Goal: Information Seeking & Learning: Learn about a topic

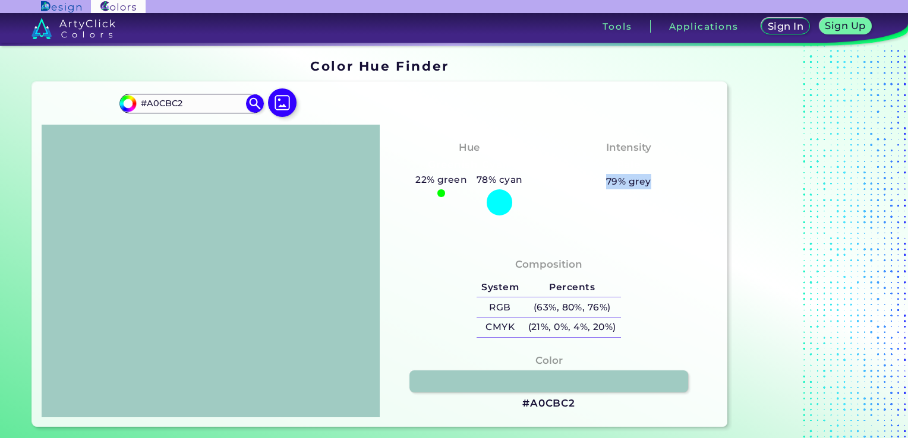
drag, startPoint x: 610, startPoint y: 182, endPoint x: 649, endPoint y: 175, distance: 39.2
click at [649, 175] on div "Intensity Pale 79% grey" at bounding box center [629, 164] width 160 height 60
click at [478, 188] on div "78% cyan" at bounding box center [499, 193] width 55 height 43
drag, startPoint x: 477, startPoint y: 184, endPoint x: 567, endPoint y: 181, distance: 90.4
click at [567, 181] on div "Hue Greenish Cyan 22% green 78% cyan Intensity Pale 79% grey" at bounding box center [549, 183] width 338 height 117
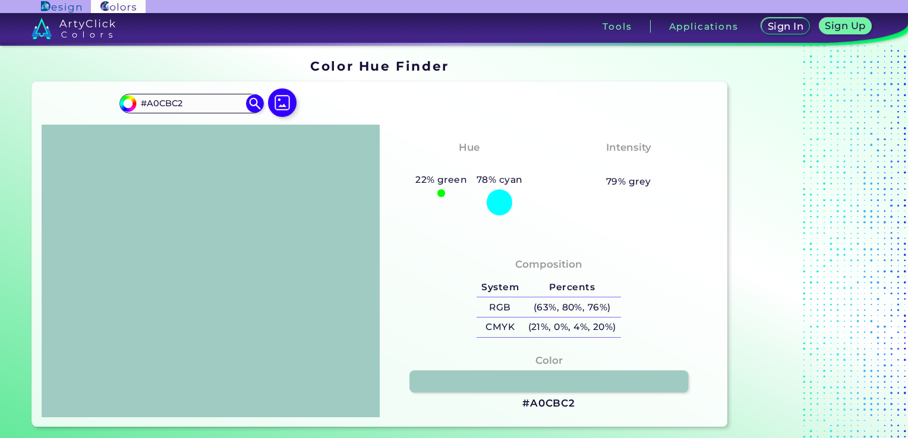
drag, startPoint x: 567, startPoint y: 181, endPoint x: 652, endPoint y: 181, distance: 85.0
click at [652, 181] on div "Intensity Pale 79% grey" at bounding box center [629, 164] width 160 height 60
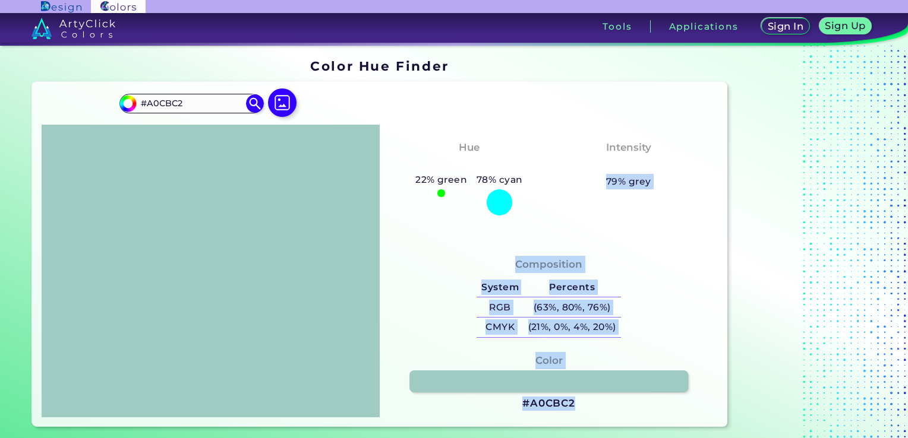
drag, startPoint x: 648, startPoint y: 185, endPoint x: 739, endPoint y: 181, distance: 91.6
click at [739, 181] on section "Color Hue Finder Color Hue Finder #a0cbc2 #A0CBC2 Acadia ◉ Acid Green ◉ Aero Bl…" at bounding box center [454, 243] width 908 height 395
drag, startPoint x: 739, startPoint y: 181, endPoint x: 564, endPoint y: 192, distance: 175.6
click at [564, 192] on div "Intensity Pale 79% grey" at bounding box center [629, 164] width 160 height 60
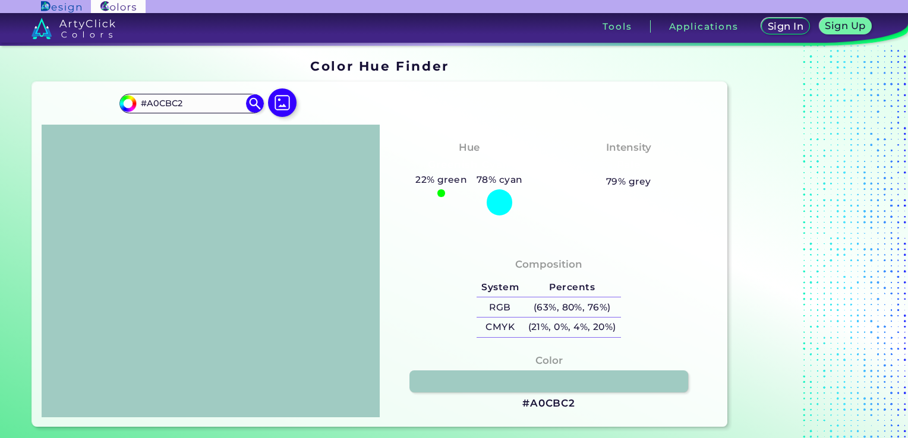
click at [500, 185] on h5 "78% cyan" at bounding box center [499, 179] width 55 height 15
drag, startPoint x: 632, startPoint y: 175, endPoint x: 686, endPoint y: 182, distance: 54.5
click at [686, 182] on div "Intensity Pale 79% grey" at bounding box center [629, 164] width 160 height 60
drag, startPoint x: 465, startPoint y: 175, endPoint x: 455, endPoint y: 167, distance: 13.1
click at [469, 175] on h5 "22% green" at bounding box center [441, 179] width 61 height 15
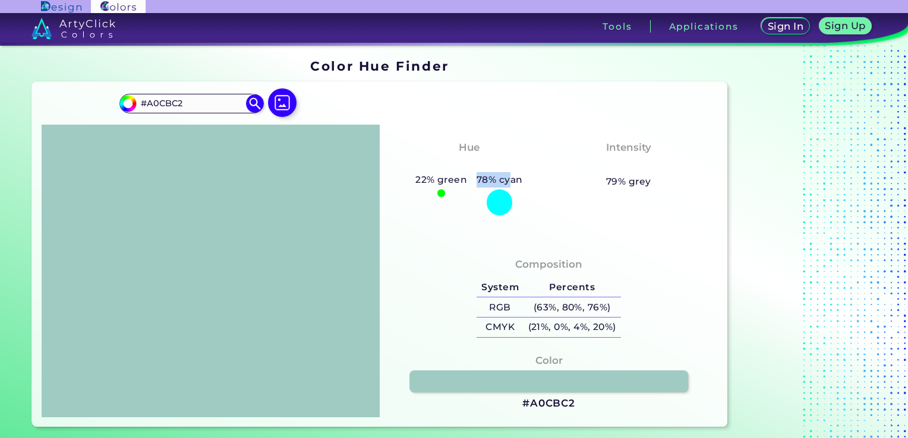
drag, startPoint x: 478, startPoint y: 177, endPoint x: 513, endPoint y: 184, distance: 36.2
click at [513, 184] on h5 "78% cyan" at bounding box center [499, 179] width 55 height 15
drag, startPoint x: 513, startPoint y: 184, endPoint x: 602, endPoint y: 187, distance: 89.2
click at [602, 187] on div "Intensity Pale 79% grey" at bounding box center [629, 164] width 160 height 60
drag, startPoint x: 605, startPoint y: 184, endPoint x: 639, endPoint y: 198, distance: 36.7
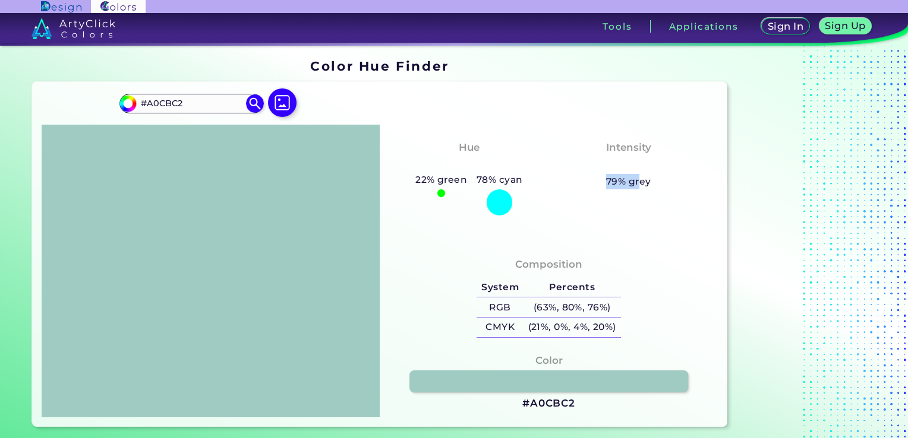
click at [639, 198] on div "Hue Greenish Cyan 22% green 78% cyan Intensity Pale 79% grey" at bounding box center [549, 183] width 338 height 117
drag, startPoint x: 639, startPoint y: 198, endPoint x: 591, endPoint y: 208, distance: 49.1
click at [591, 208] on div "Hue Greenish Cyan 22% green 78% cyan Intensity Pale 79% grey" at bounding box center [549, 183] width 338 height 117
click at [620, 179] on h5 "79% grey" at bounding box center [628, 181] width 45 height 15
drag, startPoint x: 605, startPoint y: 180, endPoint x: 693, endPoint y: 182, distance: 87.9
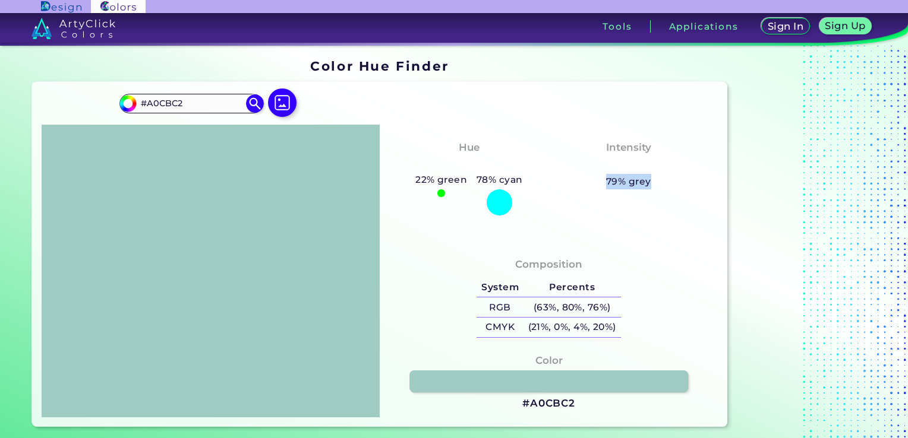
click at [693, 182] on div "Intensity Pale 79% grey" at bounding box center [629, 164] width 160 height 60
drag, startPoint x: 693, startPoint y: 182, endPoint x: 608, endPoint y: 178, distance: 85.6
click at [608, 179] on h5 "79% grey" at bounding box center [628, 181] width 45 height 15
click at [583, 166] on div "Intensity Pale 79% grey" at bounding box center [629, 164] width 160 height 60
drag, startPoint x: 611, startPoint y: 183, endPoint x: 630, endPoint y: 179, distance: 20.0
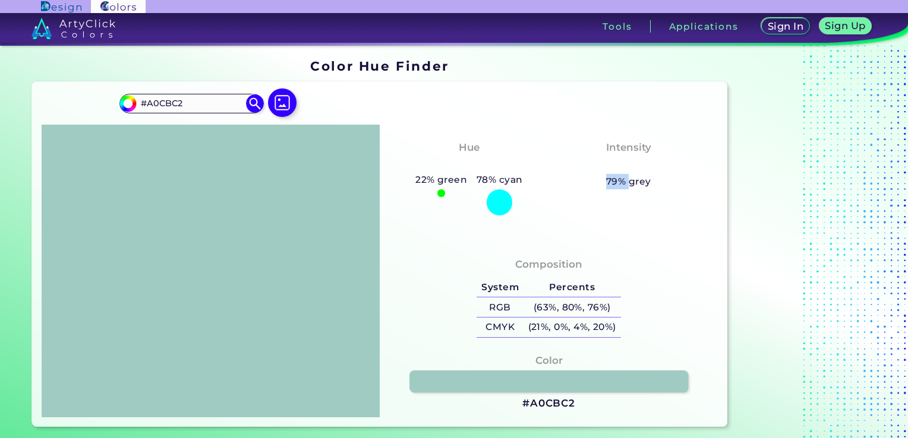
click at [630, 179] on h5 "79% grey" at bounding box center [628, 181] width 45 height 15
click at [586, 145] on div "Intensity Pale 79% grey" at bounding box center [629, 164] width 160 height 60
drag, startPoint x: 591, startPoint y: 185, endPoint x: 667, endPoint y: 195, distance: 77.4
click at [667, 195] on div "Hue Greenish Cyan 22% green 78% cyan Intensity Pale 79% grey" at bounding box center [549, 183] width 338 height 117
drag, startPoint x: 667, startPoint y: 195, endPoint x: 492, endPoint y: 159, distance: 179.0
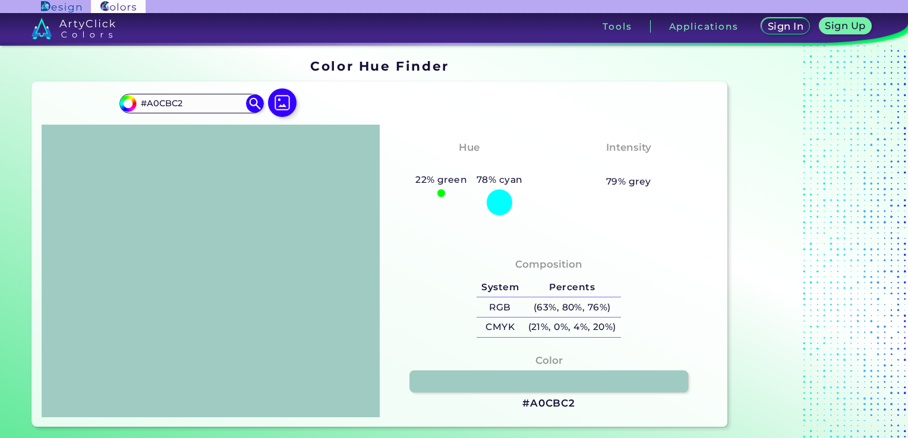
click at [492, 159] on h3 "Greenish Cyan" at bounding box center [469, 165] width 92 height 14
drag, startPoint x: 456, startPoint y: 145, endPoint x: 475, endPoint y: 140, distance: 20.3
click at [475, 140] on div "Hue Greenish Cyan 22% green 78% cyan" at bounding box center [469, 177] width 160 height 86
click at [549, 168] on div "Intensity Pale 79% grey" at bounding box center [629, 164] width 160 height 60
drag, startPoint x: 475, startPoint y: 176, endPoint x: 523, endPoint y: 182, distance: 48.4
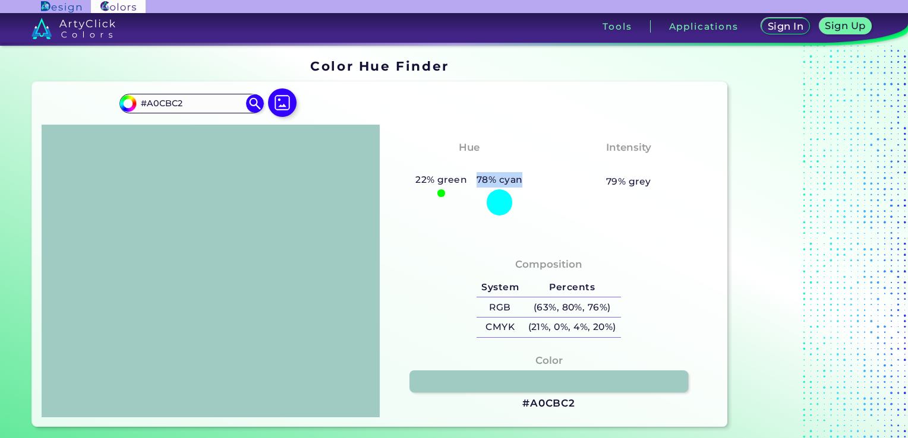
click at [523, 182] on h5 "78% cyan" at bounding box center [499, 179] width 55 height 15
drag, startPoint x: 523, startPoint y: 182, endPoint x: 661, endPoint y: 183, distance: 137.8
click at [661, 182] on div "Intensity Pale 79% grey" at bounding box center [629, 164] width 160 height 60
drag, startPoint x: 607, startPoint y: 184, endPoint x: 655, endPoint y: 184, distance: 47.5
click at [655, 184] on div "Intensity Pale 79% grey" at bounding box center [629, 164] width 160 height 60
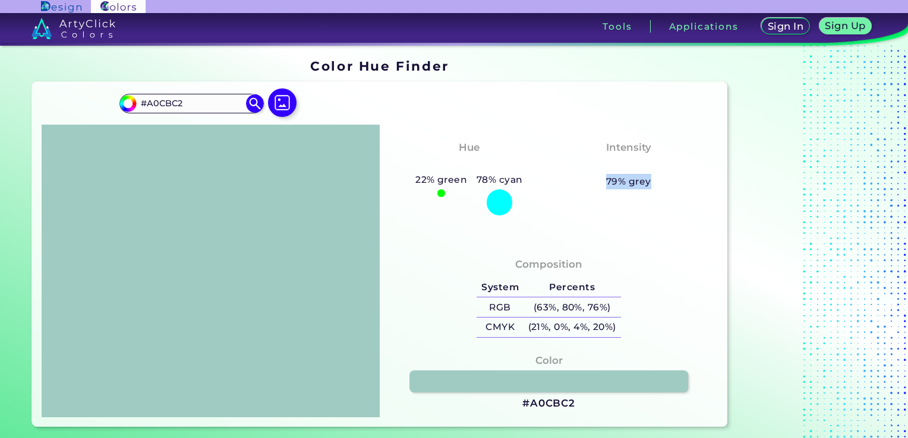
click at [599, 184] on div "Intensity Pale 79% grey" at bounding box center [629, 164] width 160 height 60
drag, startPoint x: 605, startPoint y: 181, endPoint x: 630, endPoint y: 176, distance: 25.4
click at [630, 176] on div "Intensity Pale 79% grey" at bounding box center [629, 164] width 160 height 60
drag, startPoint x: 630, startPoint y: 176, endPoint x: 523, endPoint y: 168, distance: 106.7
click at [524, 168] on div "Hue Greenish Cyan 22% green 78% cyan" at bounding box center [469, 177] width 160 height 86
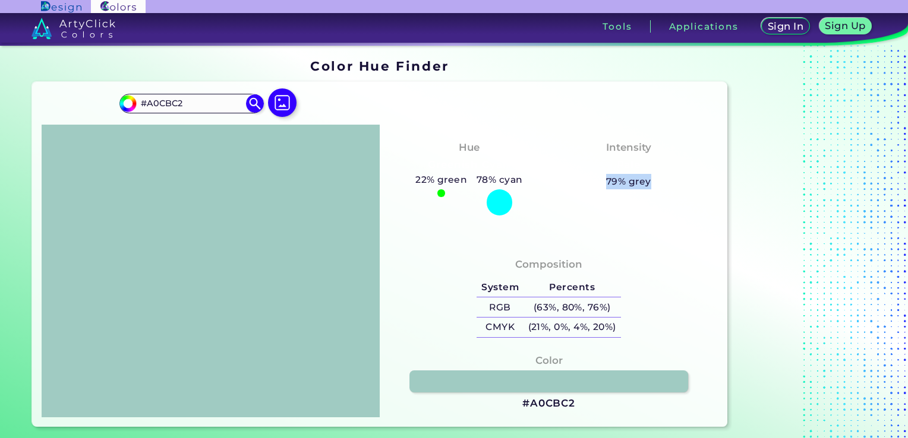
drag, startPoint x: 601, startPoint y: 179, endPoint x: 650, endPoint y: 179, distance: 48.7
click at [650, 179] on div "Intensity Pale 79% grey" at bounding box center [629, 164] width 160 height 60
click at [551, 235] on div "Hue Greenish Cyan 22% green 78% cyan Intensity Pale 79% grey" at bounding box center [549, 183] width 338 height 117
drag, startPoint x: 221, startPoint y: 99, endPoint x: 137, endPoint y: 99, distance: 84.4
click at [138, 99] on input "#A0CBC2" at bounding box center [191, 104] width 111 height 16
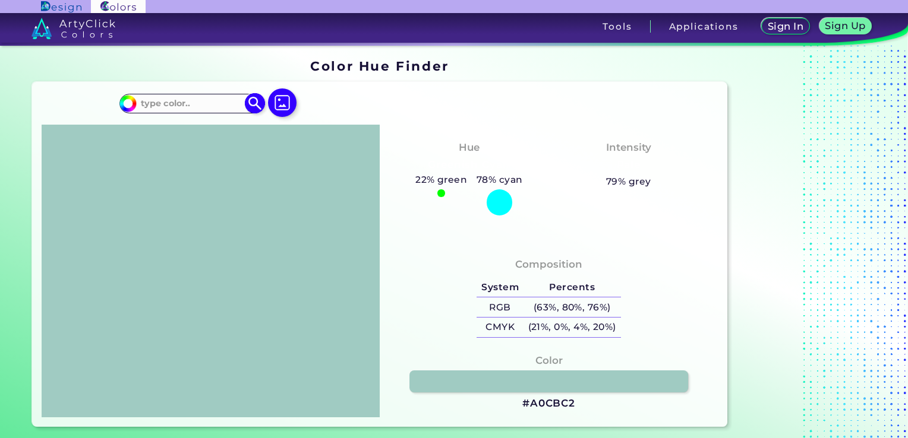
paste input
paste input "#CB9D9F"
type input "#CB9D9F"
type input "#cb9d9f"
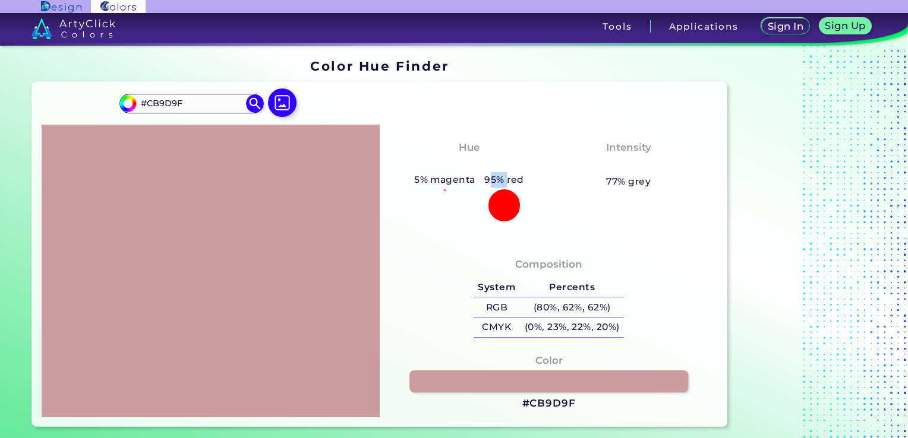
drag, startPoint x: 490, startPoint y: 180, endPoint x: 506, endPoint y: 174, distance: 17.7
click at [506, 174] on h5 "95% red" at bounding box center [503, 179] width 49 height 15
drag, startPoint x: 506, startPoint y: 174, endPoint x: 485, endPoint y: 163, distance: 23.9
click at [485, 163] on div "Hue Red 5% magenta 95% red" at bounding box center [469, 179] width 160 height 91
drag, startPoint x: 589, startPoint y: 175, endPoint x: 664, endPoint y: 175, distance: 74.9
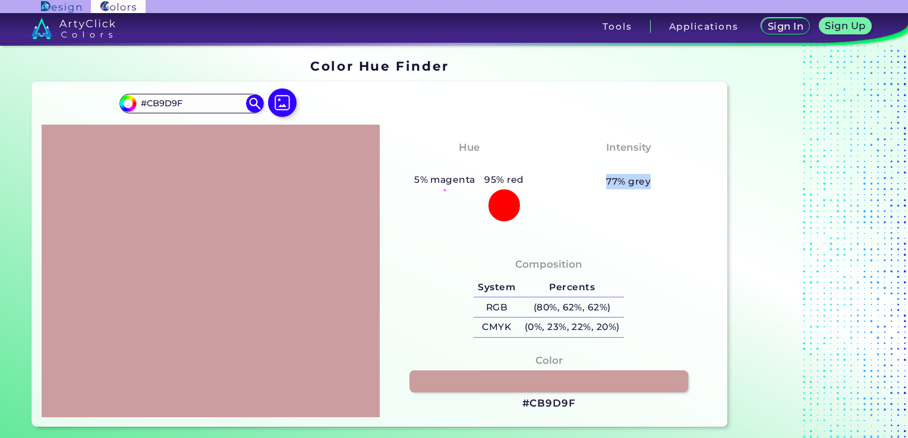
click at [664, 175] on div "Intensity Pale 77% grey" at bounding box center [629, 164] width 160 height 60
click at [564, 215] on div "Hue Red 5% magenta 95% red Intensity Pale 77% grey" at bounding box center [549, 183] width 338 height 117
drag, startPoint x: 513, startPoint y: 200, endPoint x: 528, endPoint y: 200, distance: 14.9
click at [528, 200] on div "Hue Red 5% magenta 95% red" at bounding box center [469, 179] width 160 height 91
